Goal: Information Seeking & Learning: Learn about a topic

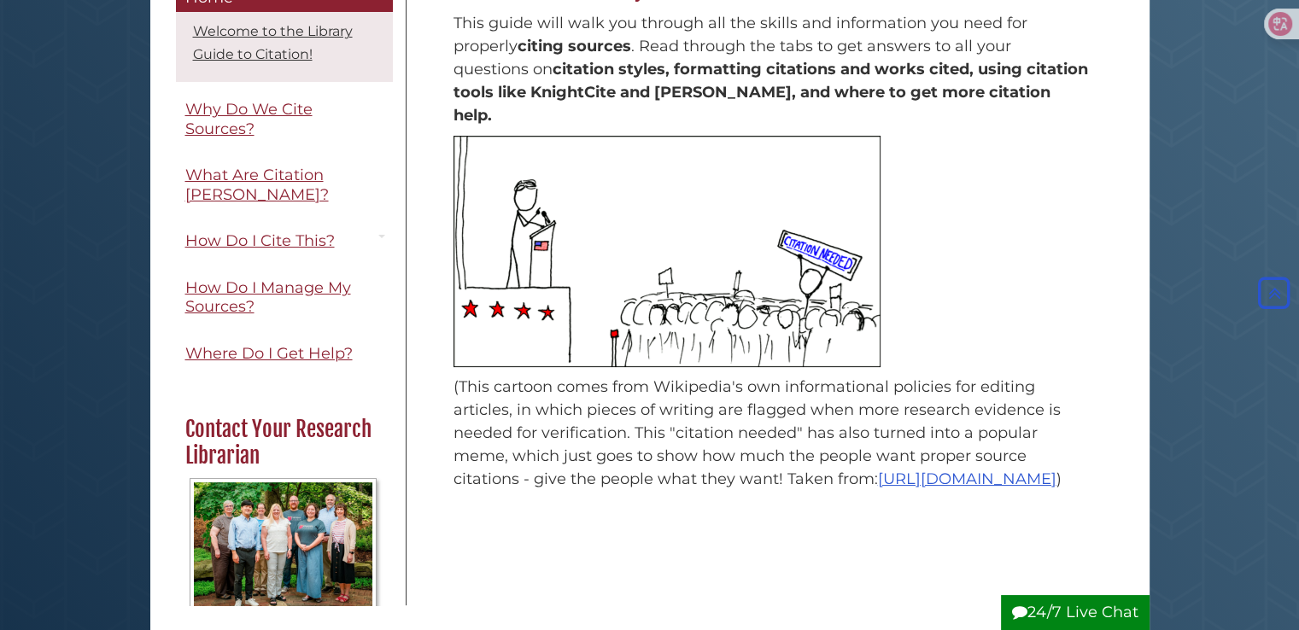
scroll to position [287, 0]
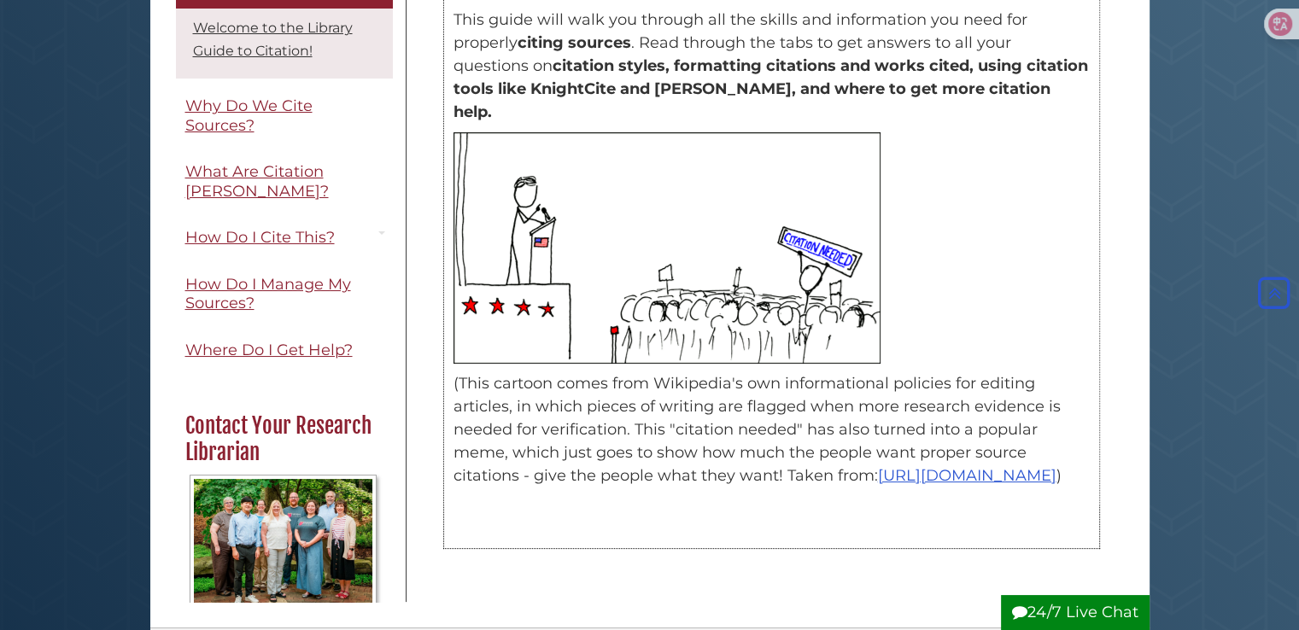
click at [943, 271] on p at bounding box center [771, 247] width 636 height 231
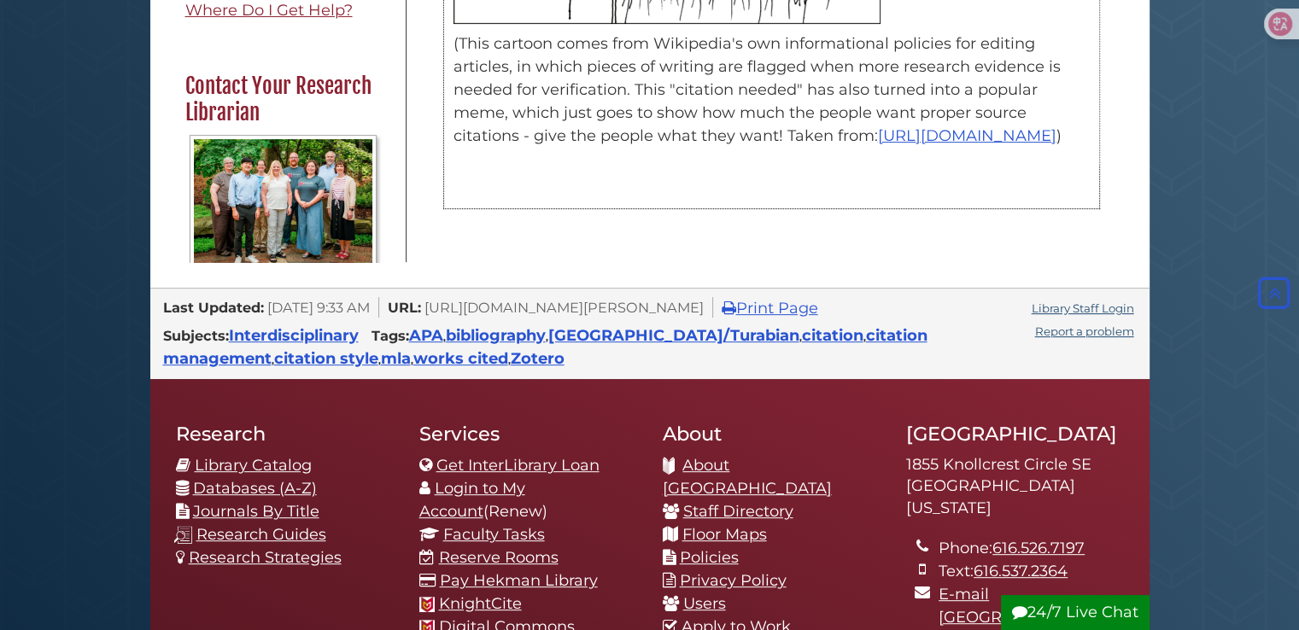
scroll to position [0, 0]
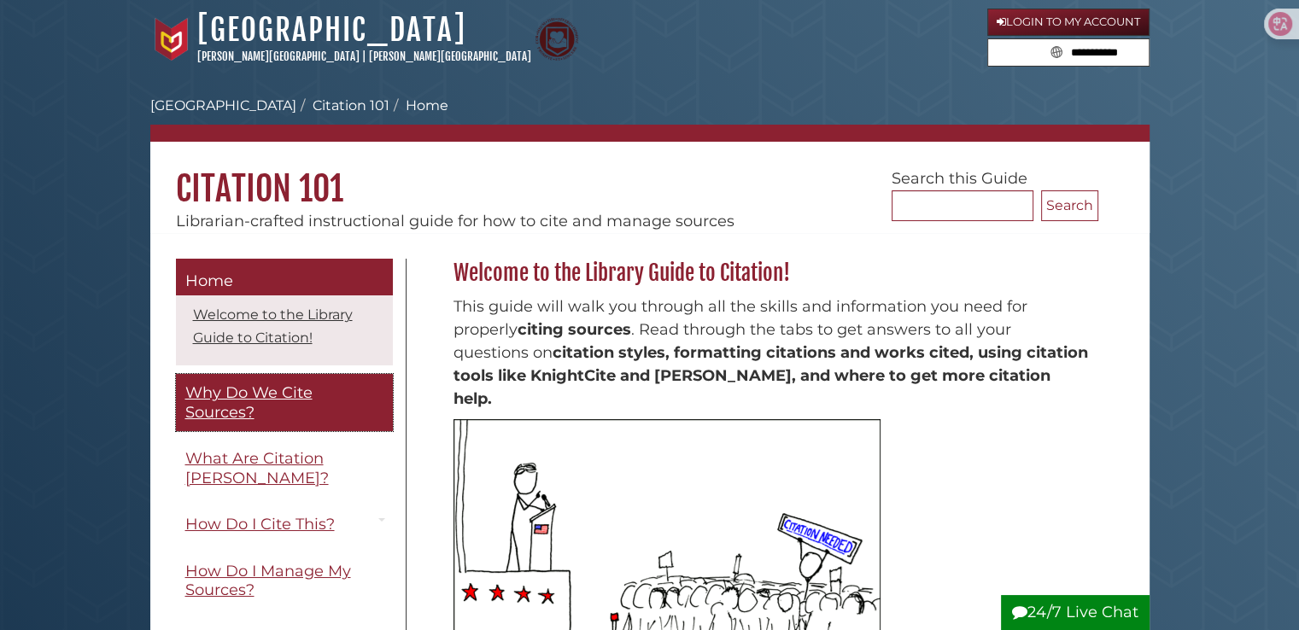
click at [280, 395] on span "Why Do We Cite Sources?" at bounding box center [248, 402] width 127 height 38
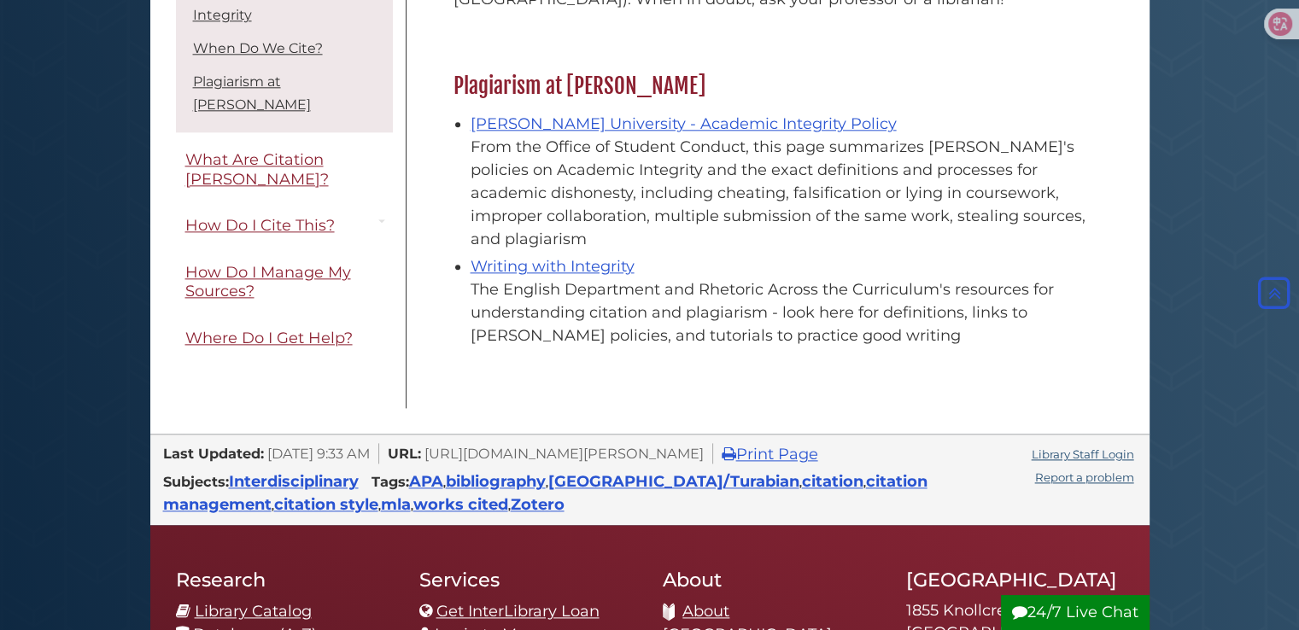
scroll to position [2004, 0]
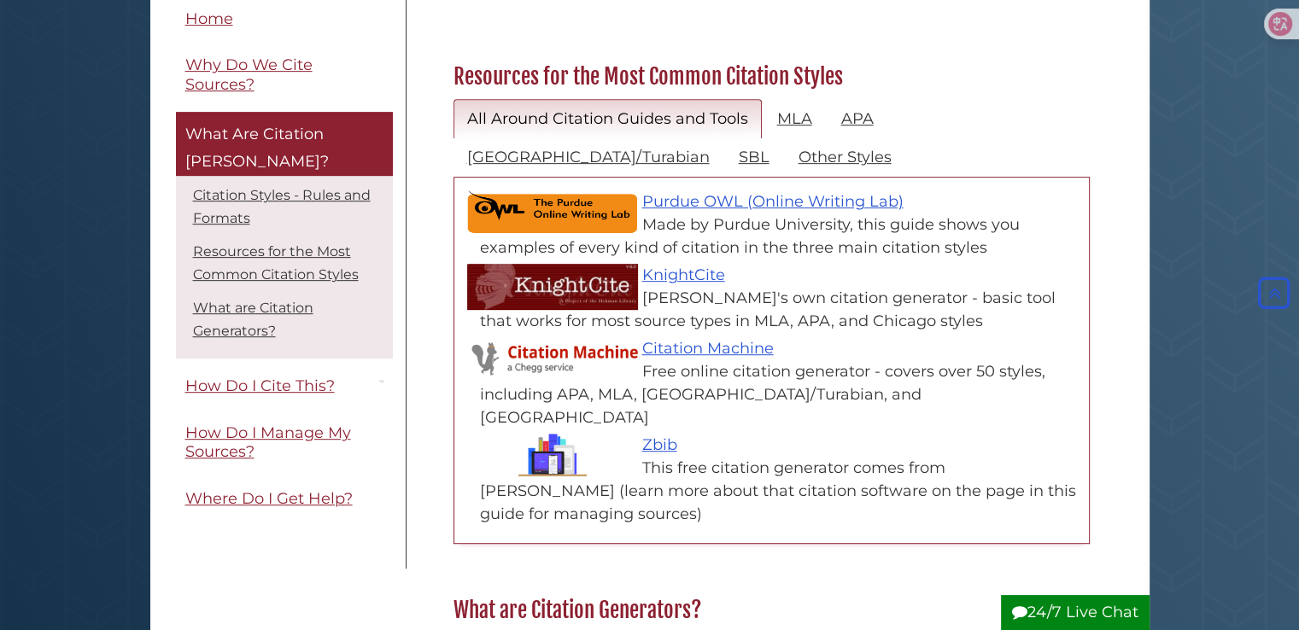
scroll to position [785, 0]
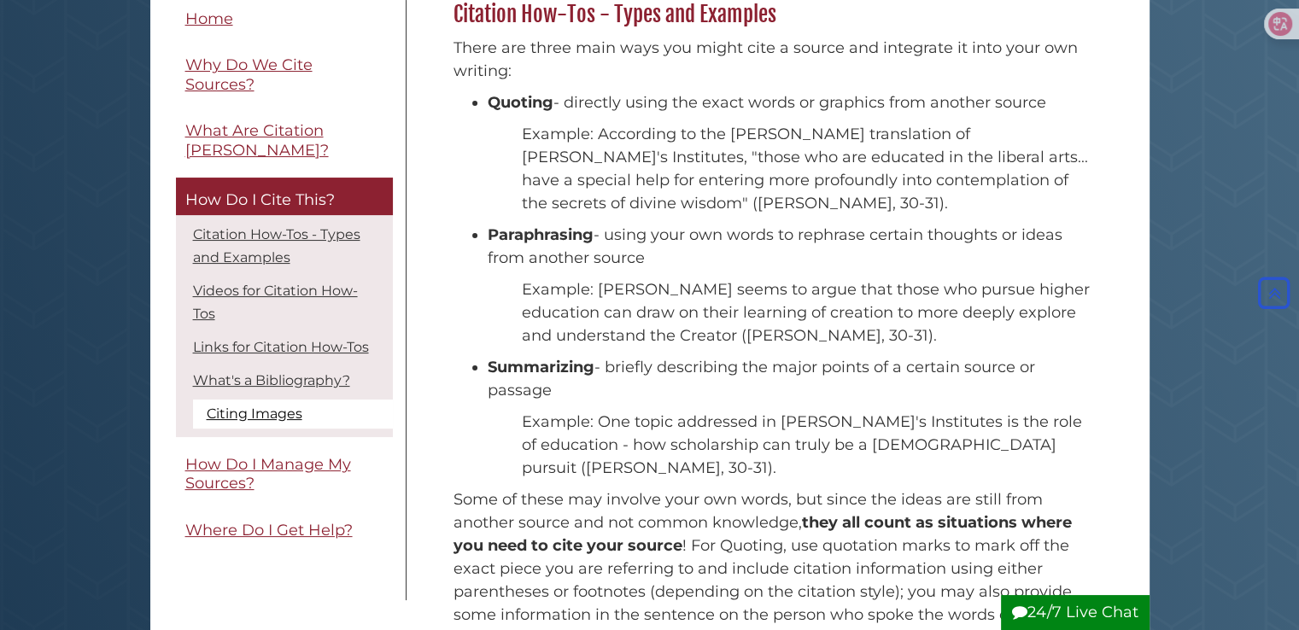
scroll to position [254, 0]
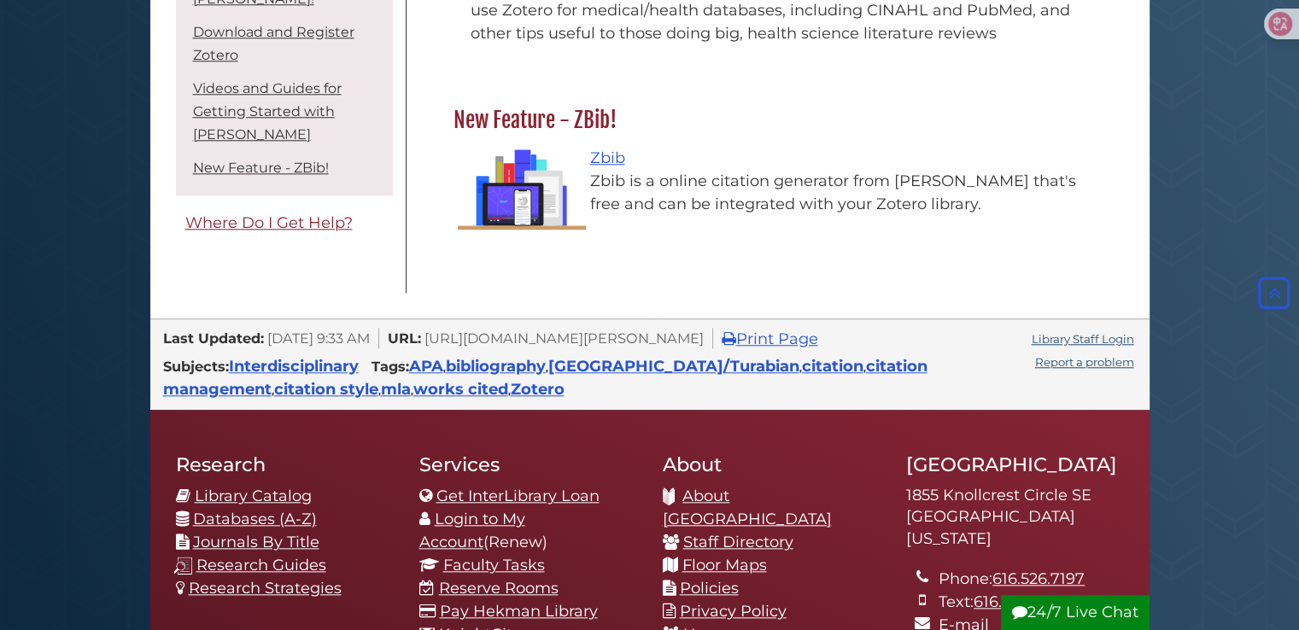
scroll to position [1659, 0]
